Goal: Transaction & Acquisition: Obtain resource

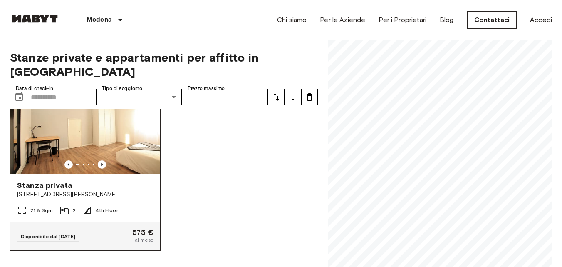
scroll to position [1166, 0]
click at [86, 127] on img at bounding box center [85, 124] width 150 height 100
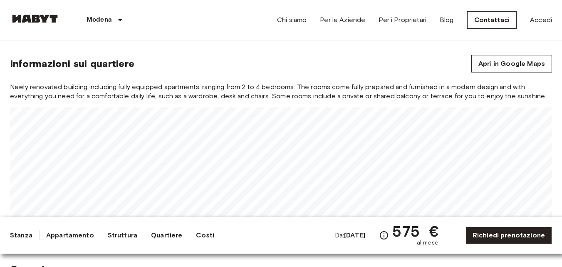
scroll to position [625, 0]
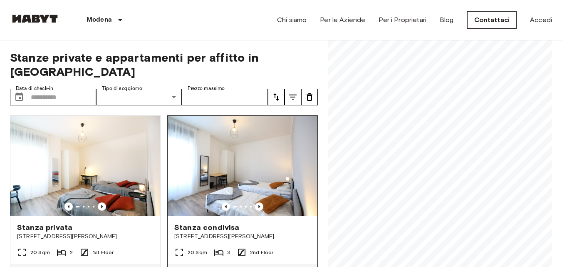
click at [214, 186] on img at bounding box center [243, 166] width 150 height 100
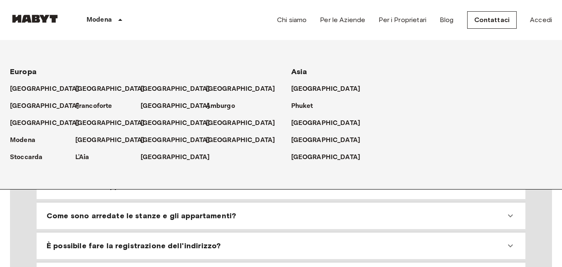
scroll to position [666, 0]
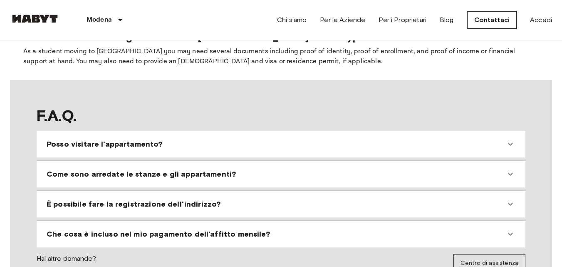
click at [279, 229] on div "Che cosa è incluso nel mio pagamento dell'affitto mensile?" at bounding box center [276, 234] width 459 height 10
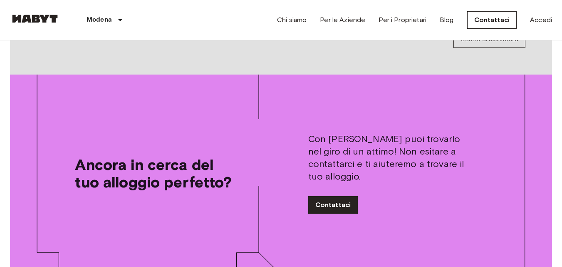
scroll to position [942, 0]
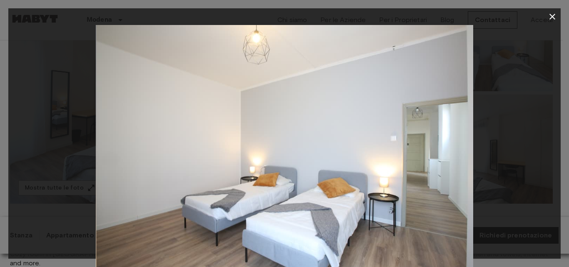
click at [191, 108] on img at bounding box center [284, 150] width 377 height 251
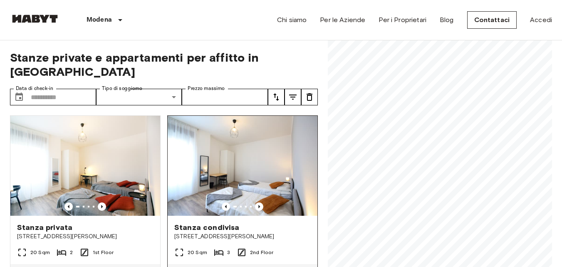
click at [228, 178] on img at bounding box center [243, 166] width 150 height 100
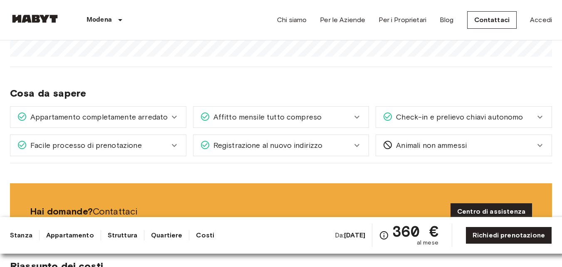
scroll to position [791, 0]
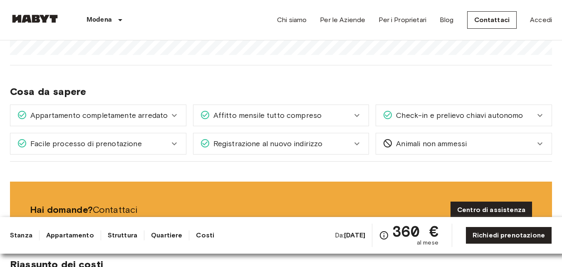
click at [252, 110] on span "Affitto mensile tutto compreso" at bounding box center [266, 115] width 112 height 11
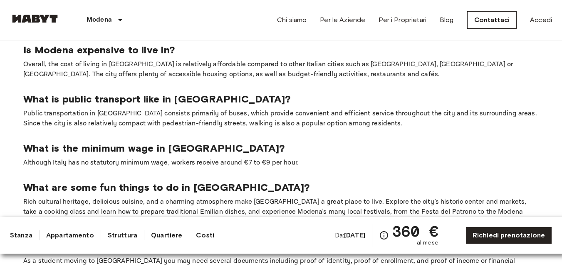
scroll to position [1582, 0]
